Goal: Task Accomplishment & Management: Manage account settings

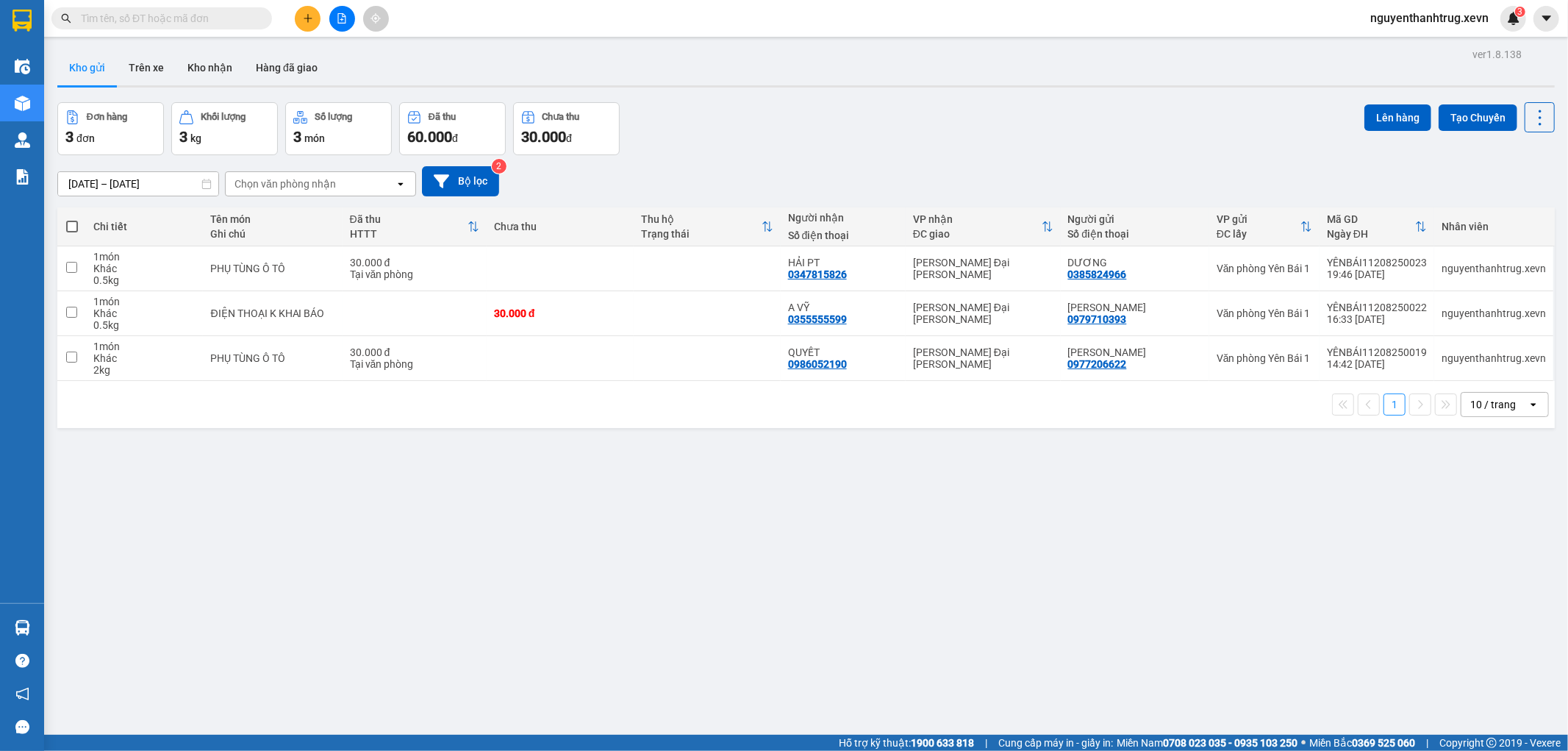
click at [1413, 19] on span "nguyenthanhtrug.xevn" at bounding box center [1429, 18] width 142 height 19
click at [1414, 44] on span "Đăng xuất" at bounding box center [1436, 45] width 112 height 16
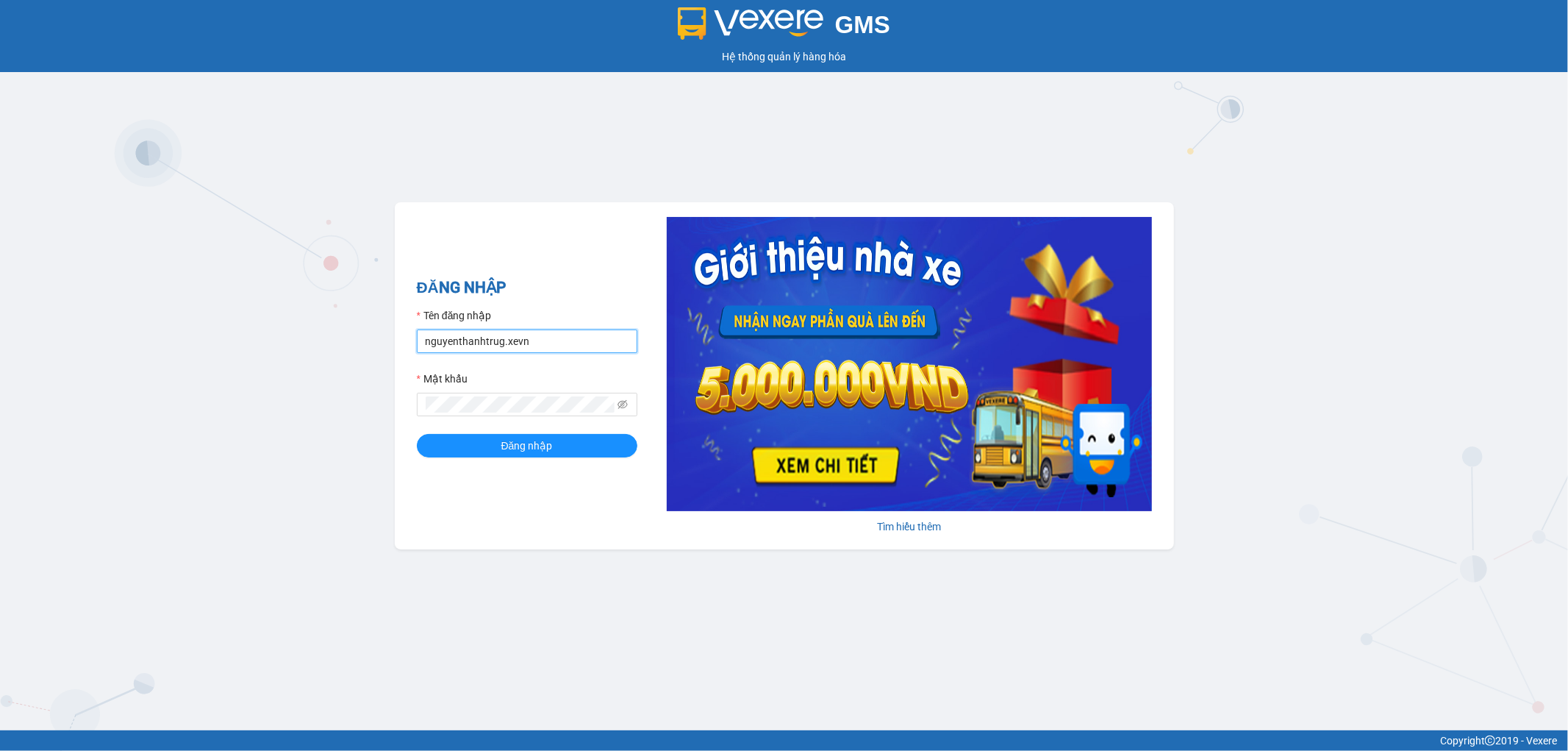
click at [592, 335] on input "nguyenthanhtrug.xevn" at bounding box center [527, 341] width 221 height 23
type input "nguyenduykhanh.xevn"
click at [545, 442] on span "Đăng nhập" at bounding box center [527, 445] width 51 height 16
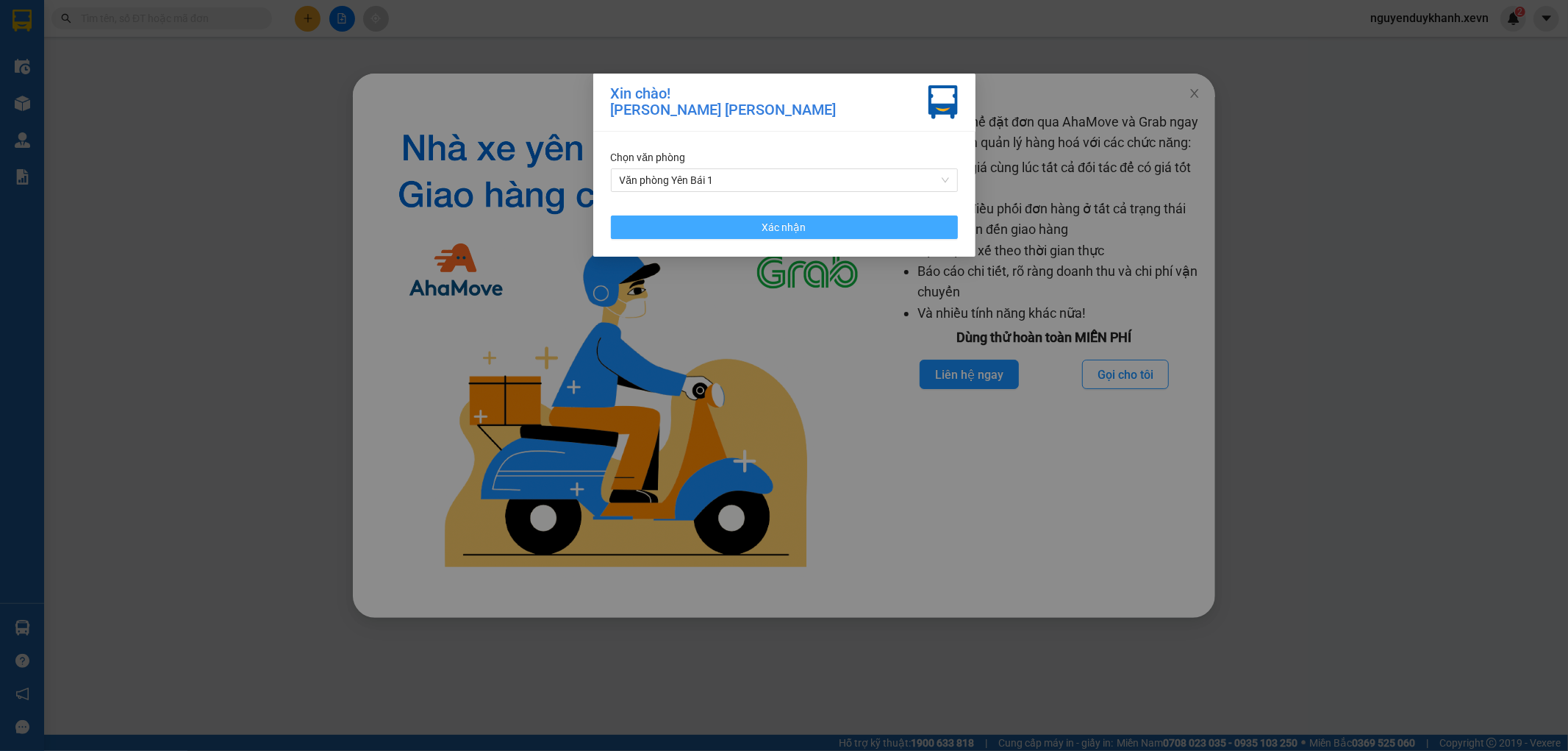
drag, startPoint x: 782, startPoint y: 231, endPoint x: 1149, endPoint y: 162, distance: 373.4
click at [782, 231] on span "Xác nhận" at bounding box center [784, 227] width 44 height 16
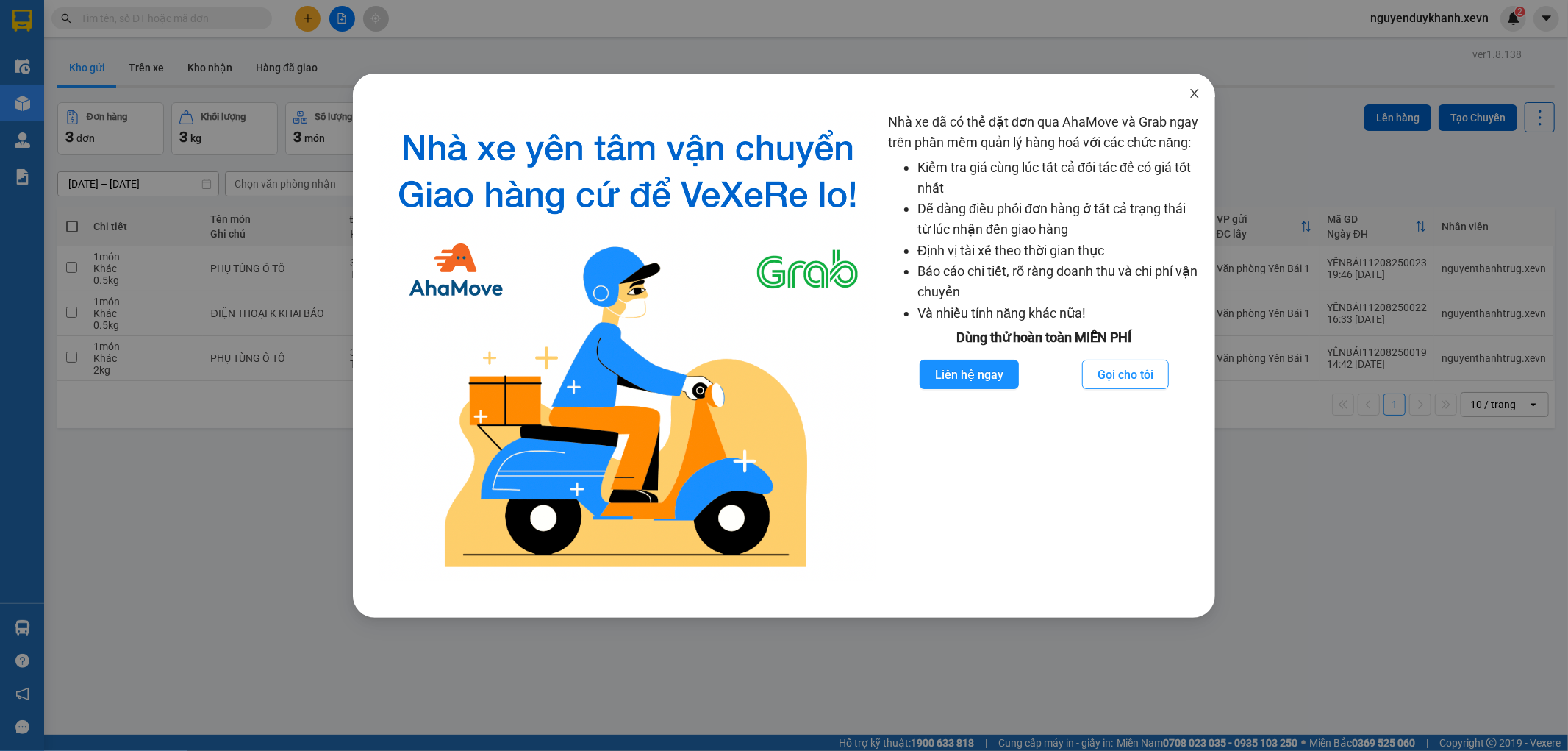
click at [1196, 87] on span "Close" at bounding box center [1194, 94] width 41 height 41
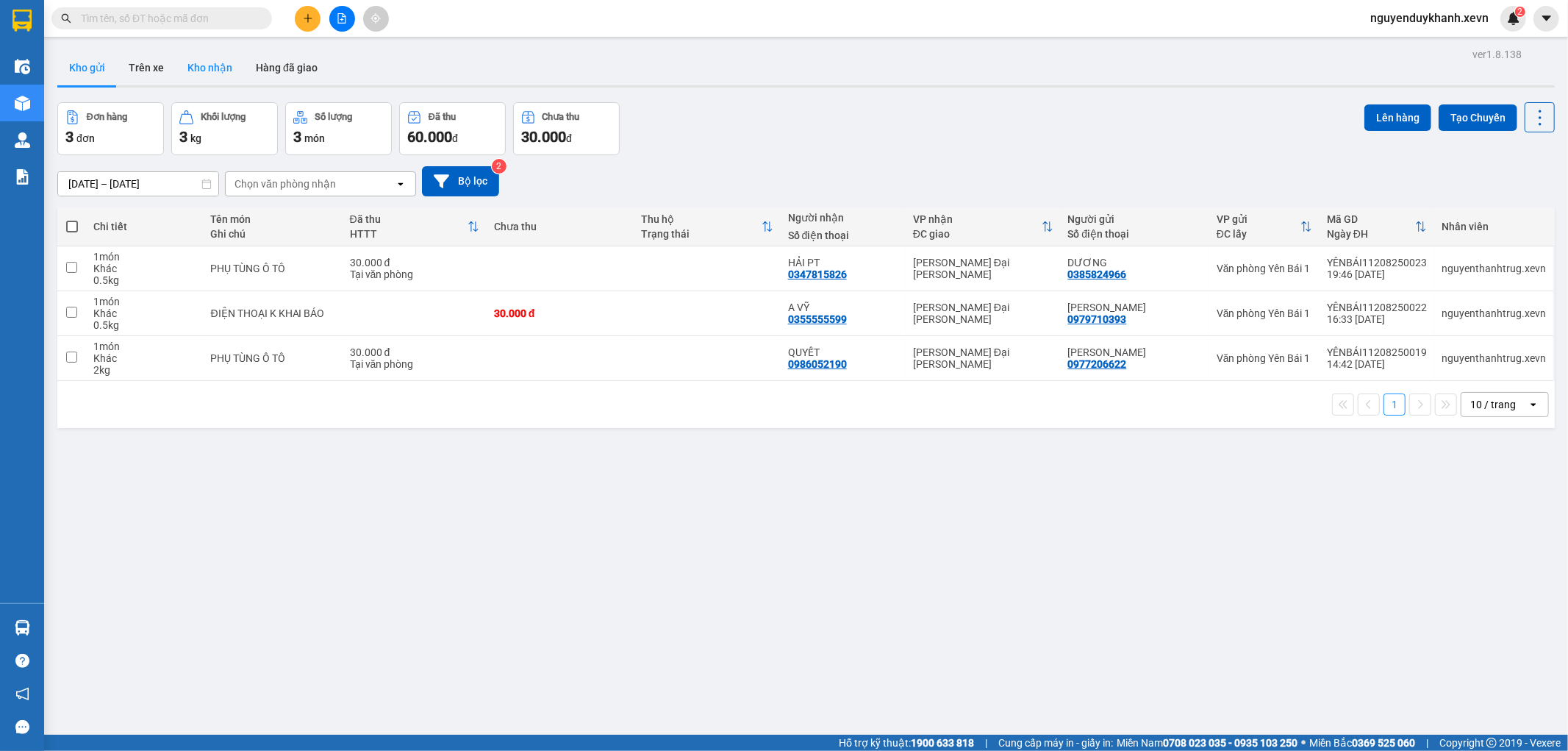
click at [218, 63] on button "Kho nhận" at bounding box center [210, 68] width 68 height 36
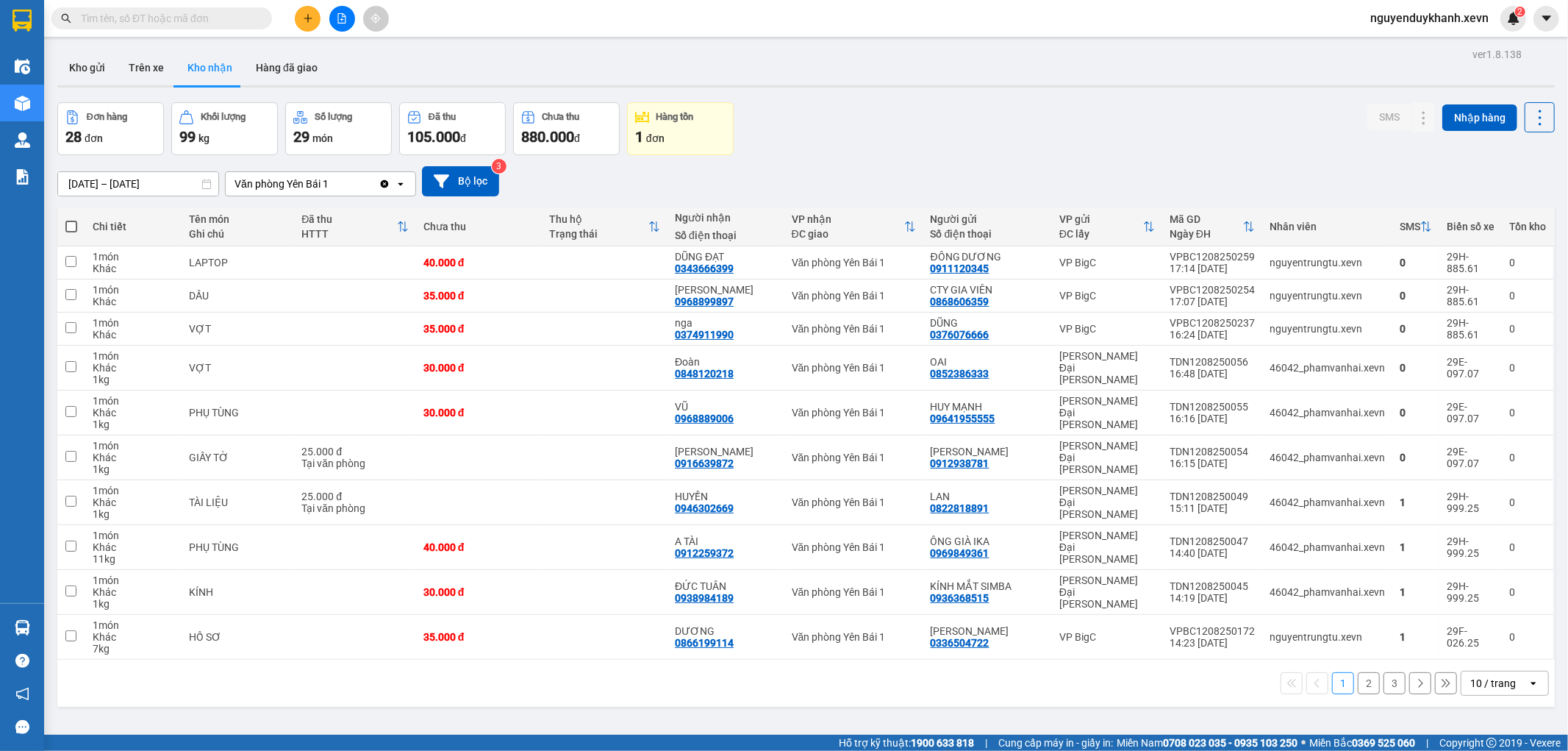
click at [1488, 685] on div "10 / trang" at bounding box center [1493, 683] width 46 height 15
click at [1480, 653] on span "100 / trang" at bounding box center [1487, 652] width 53 height 15
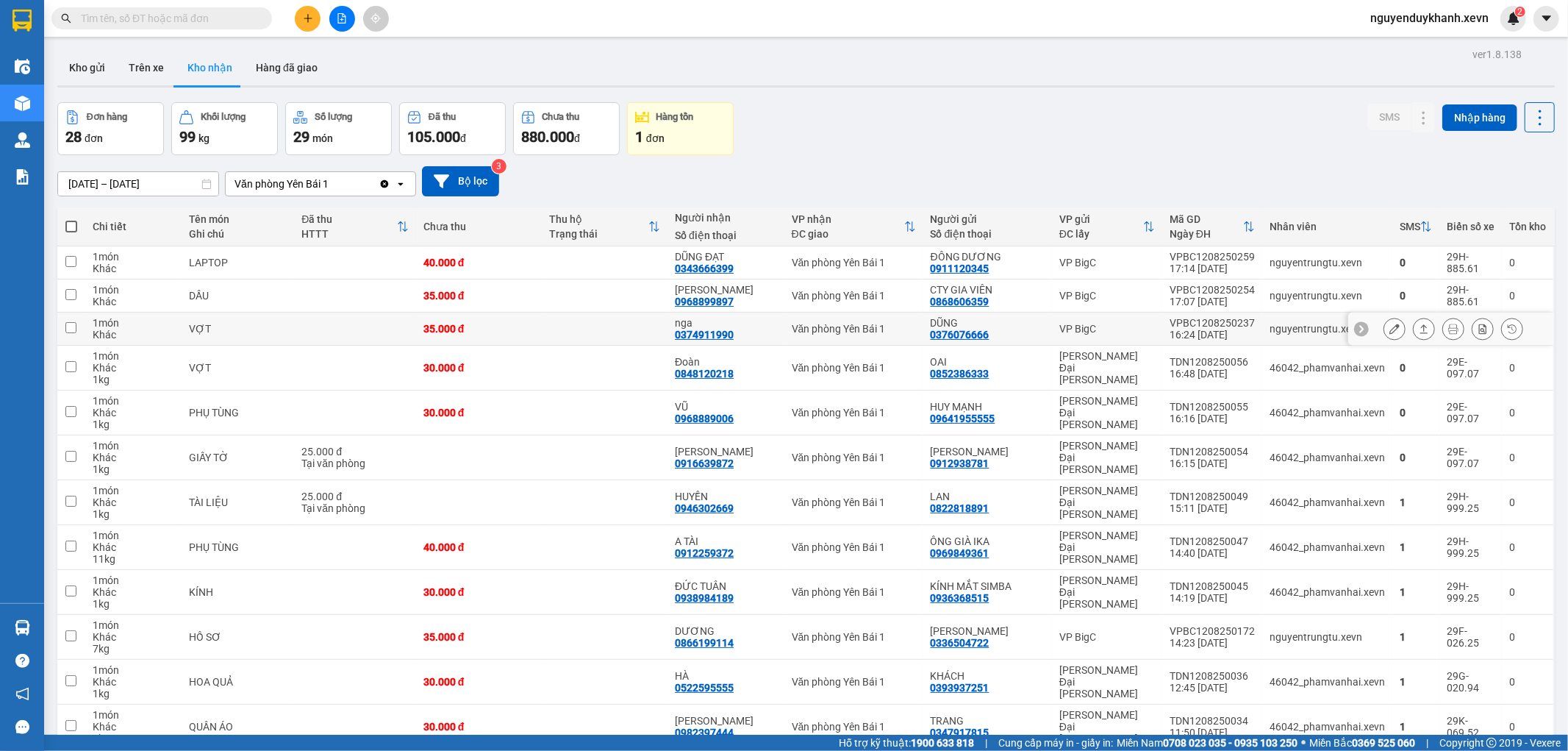
scroll to position [163, 0]
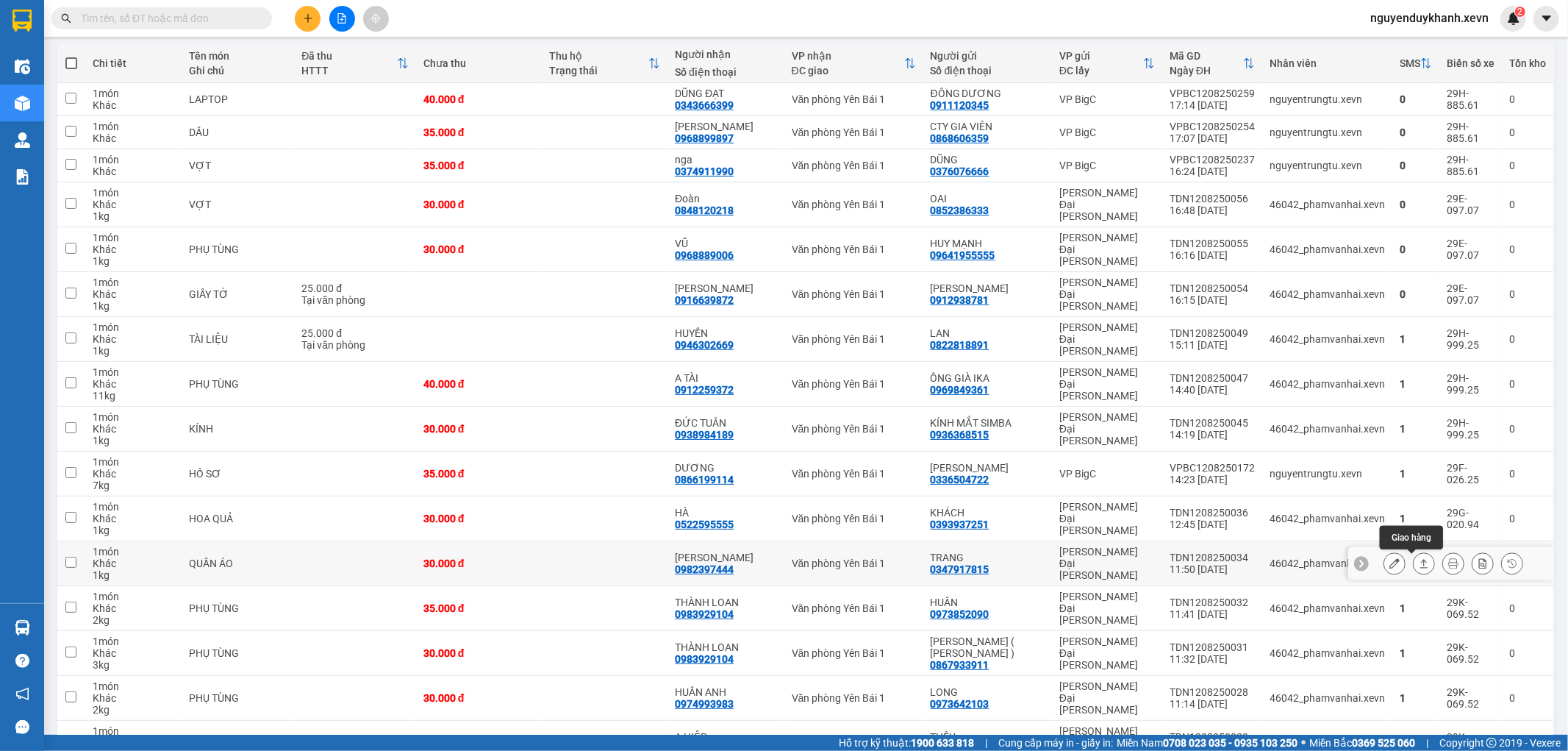
click at [1414, 564] on button at bounding box center [1424, 564] width 21 height 26
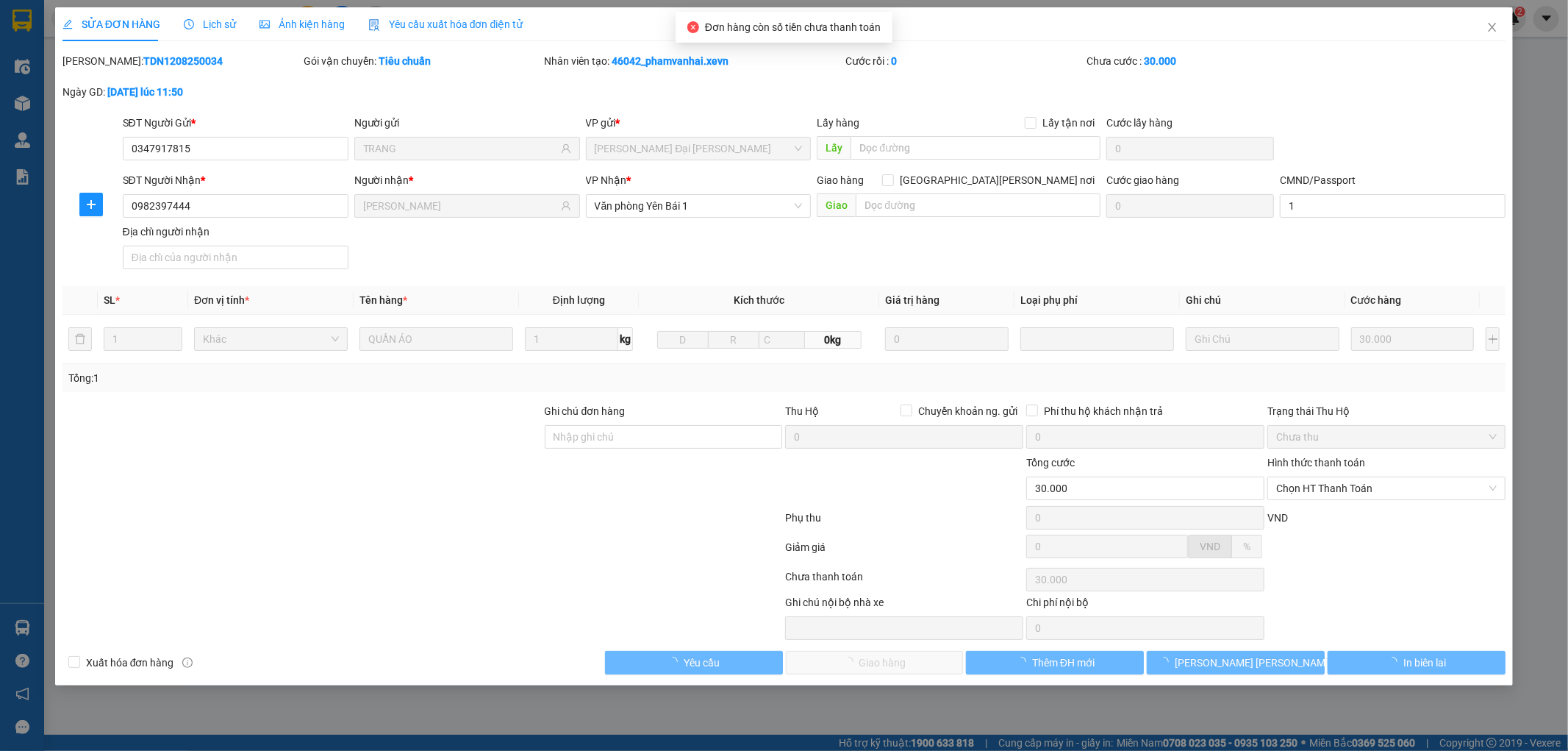
type input "0347917815"
type input "TRANG"
type input "0982397444"
type input "ANH VÂN"
type input "1"
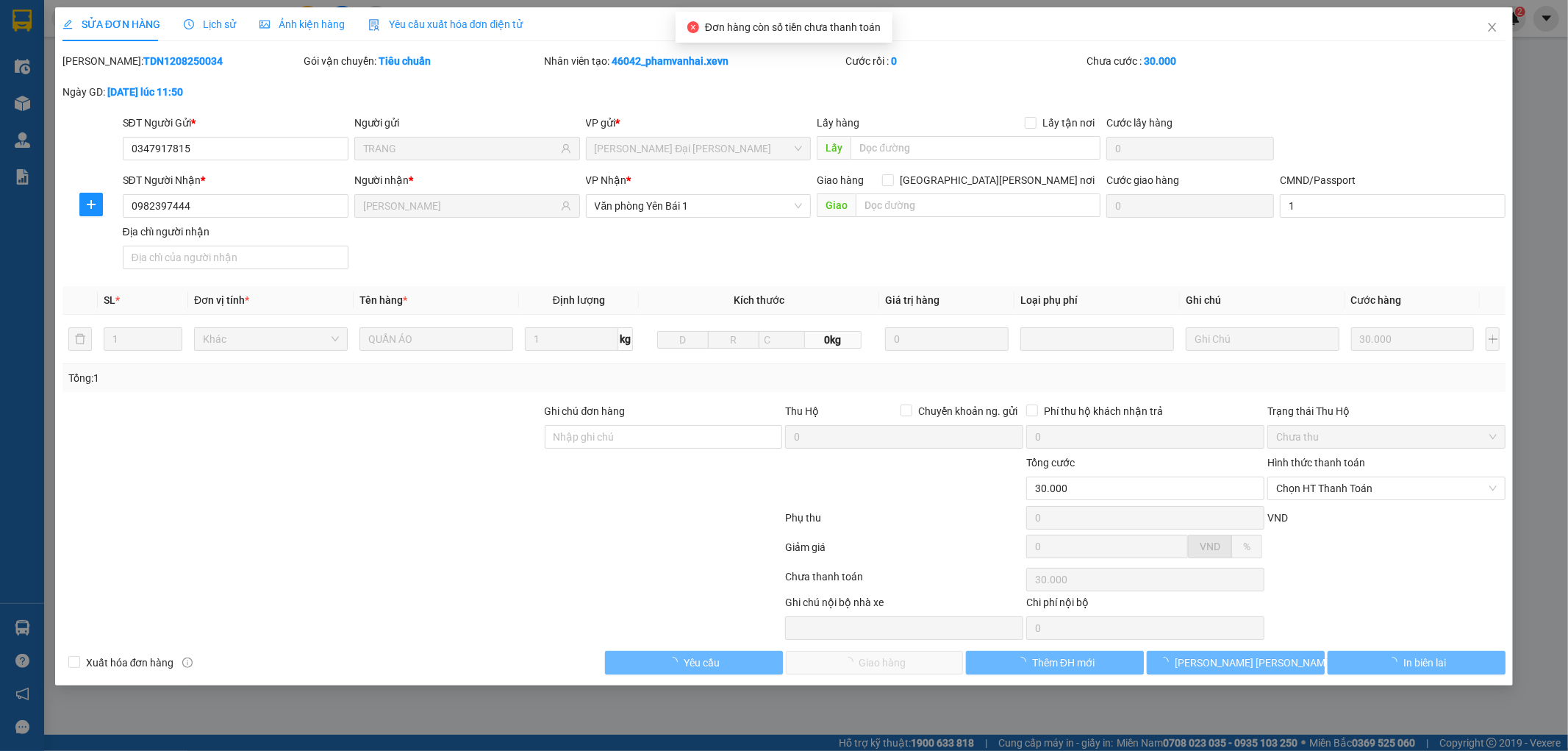
type input "30.000"
click at [1387, 492] on span "Chọn HT Thanh Toán" at bounding box center [1386, 489] width 221 height 22
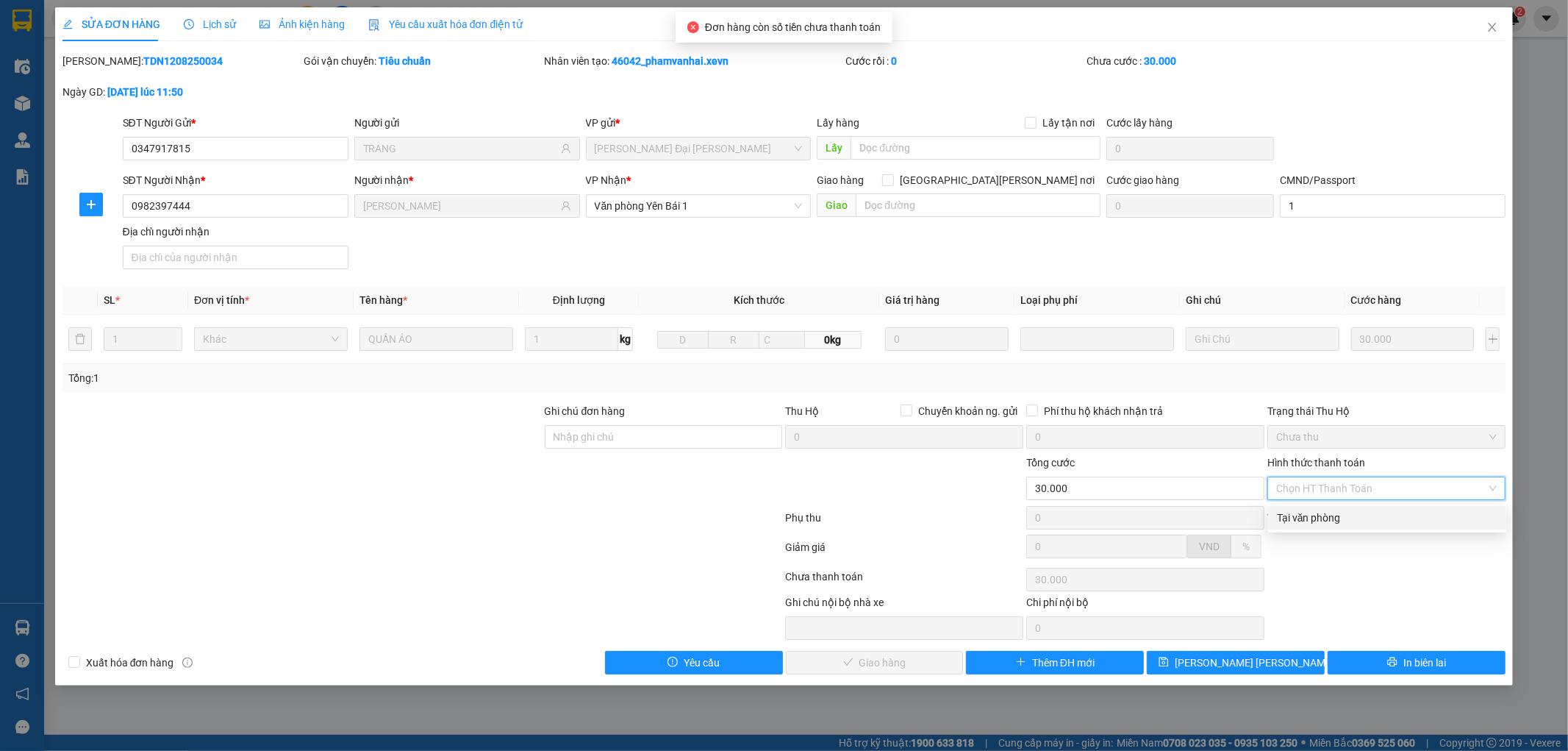
drag, startPoint x: 1354, startPoint y: 513, endPoint x: 1135, endPoint y: 554, distance: 222.8
click at [1350, 516] on div "Tại văn phòng" at bounding box center [1387, 517] width 221 height 16
type input "0"
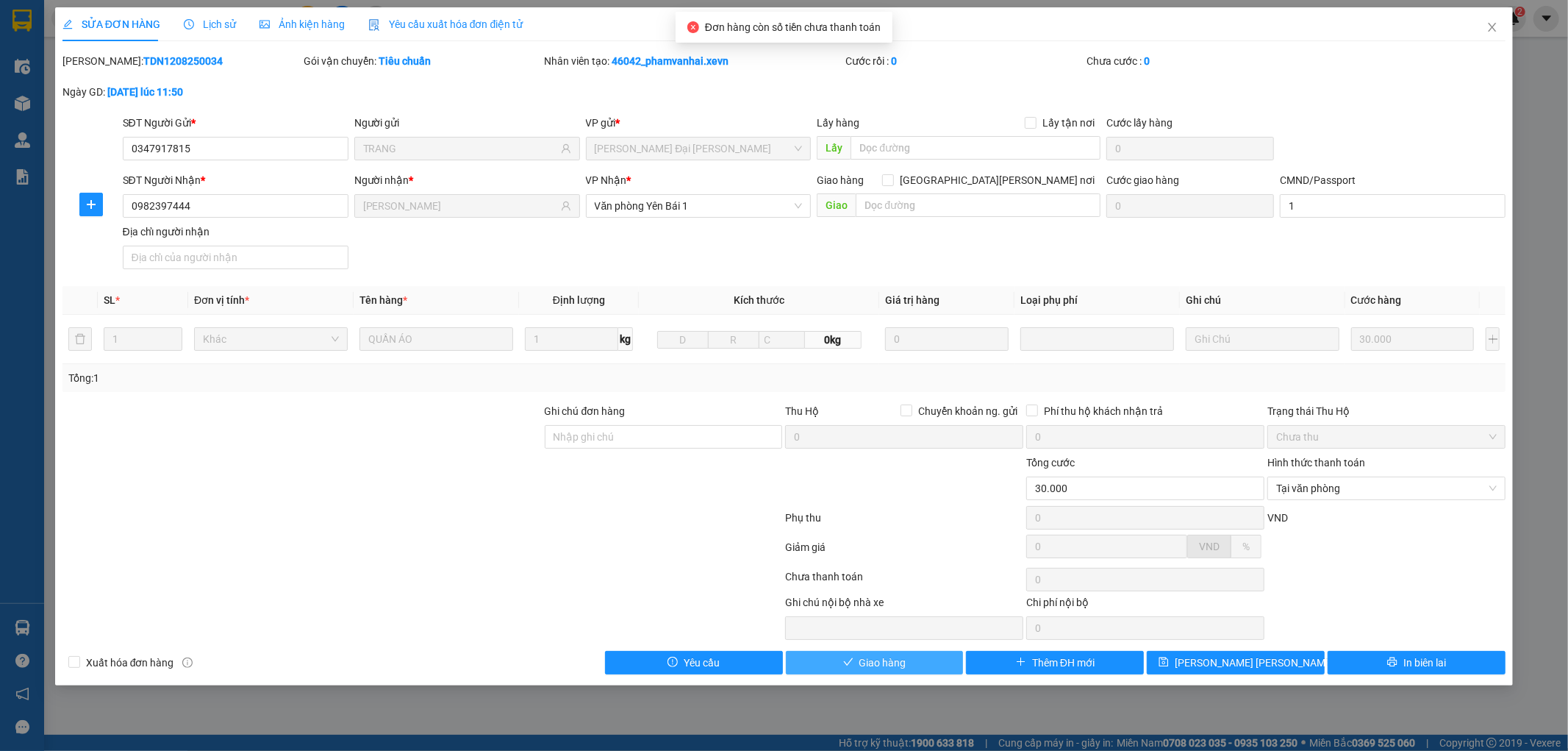
click at [871, 658] on span "Giao hàng" at bounding box center [883, 662] width 47 height 16
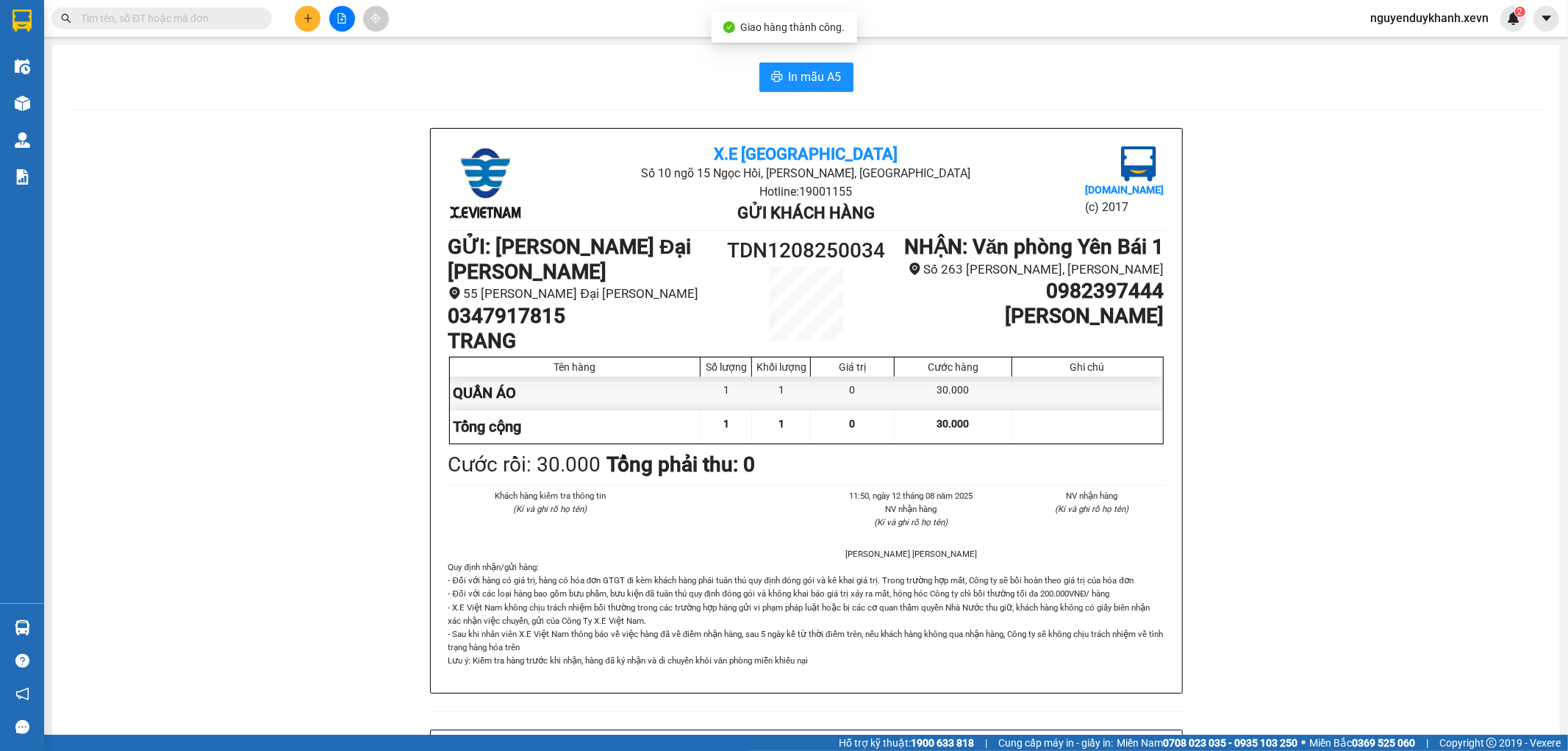
click at [63, 103] on div "In mẫu A5 X.E Việt Nam Số 10 ngõ 15 Ngọc Hồi, Q.Hoàng Mai, Hà Nội Hotline: 1900…" at bounding box center [806, 698] width 1508 height 1305
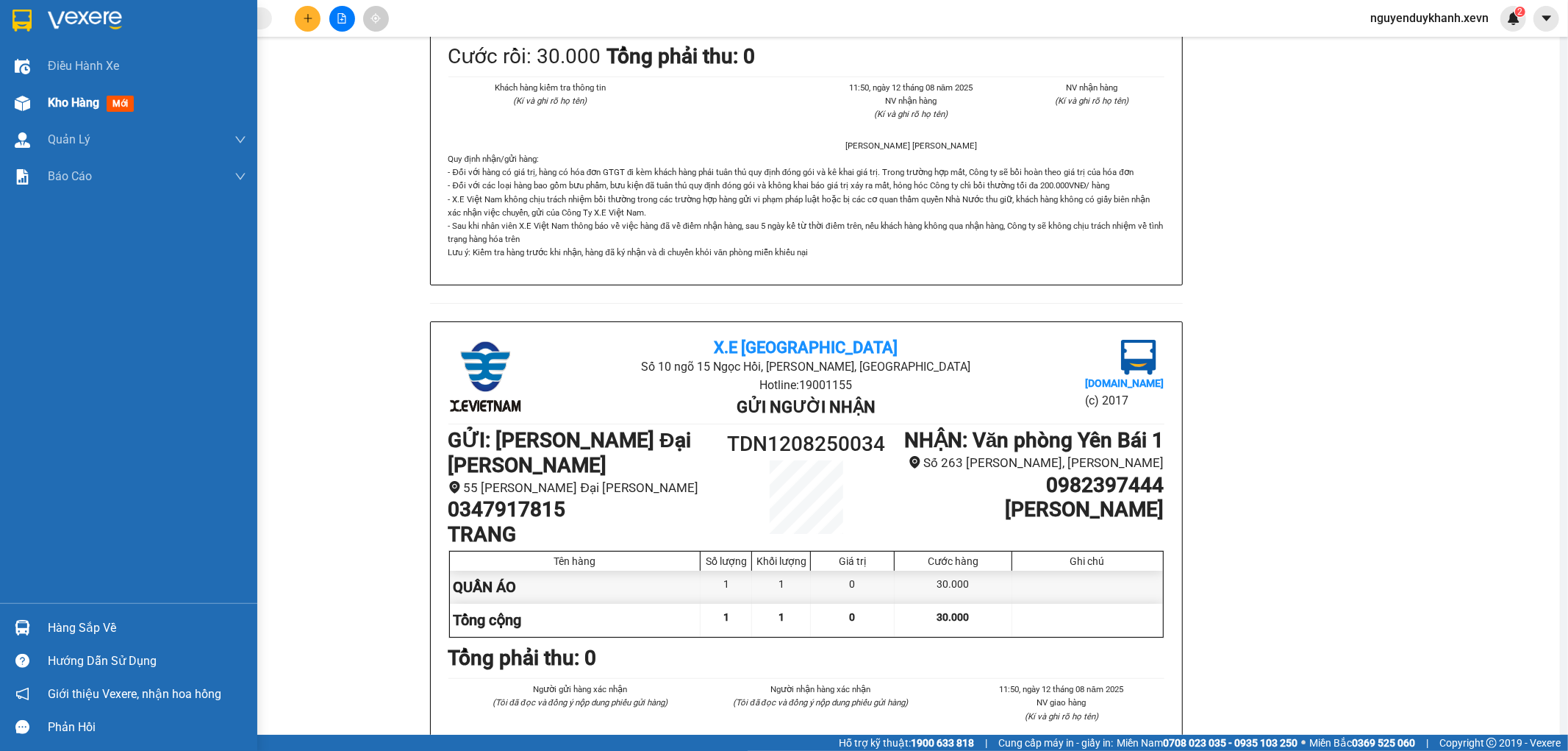
click at [68, 101] on span "Kho hàng" at bounding box center [74, 102] width 51 height 14
